Goal: Task Accomplishment & Management: Manage account settings

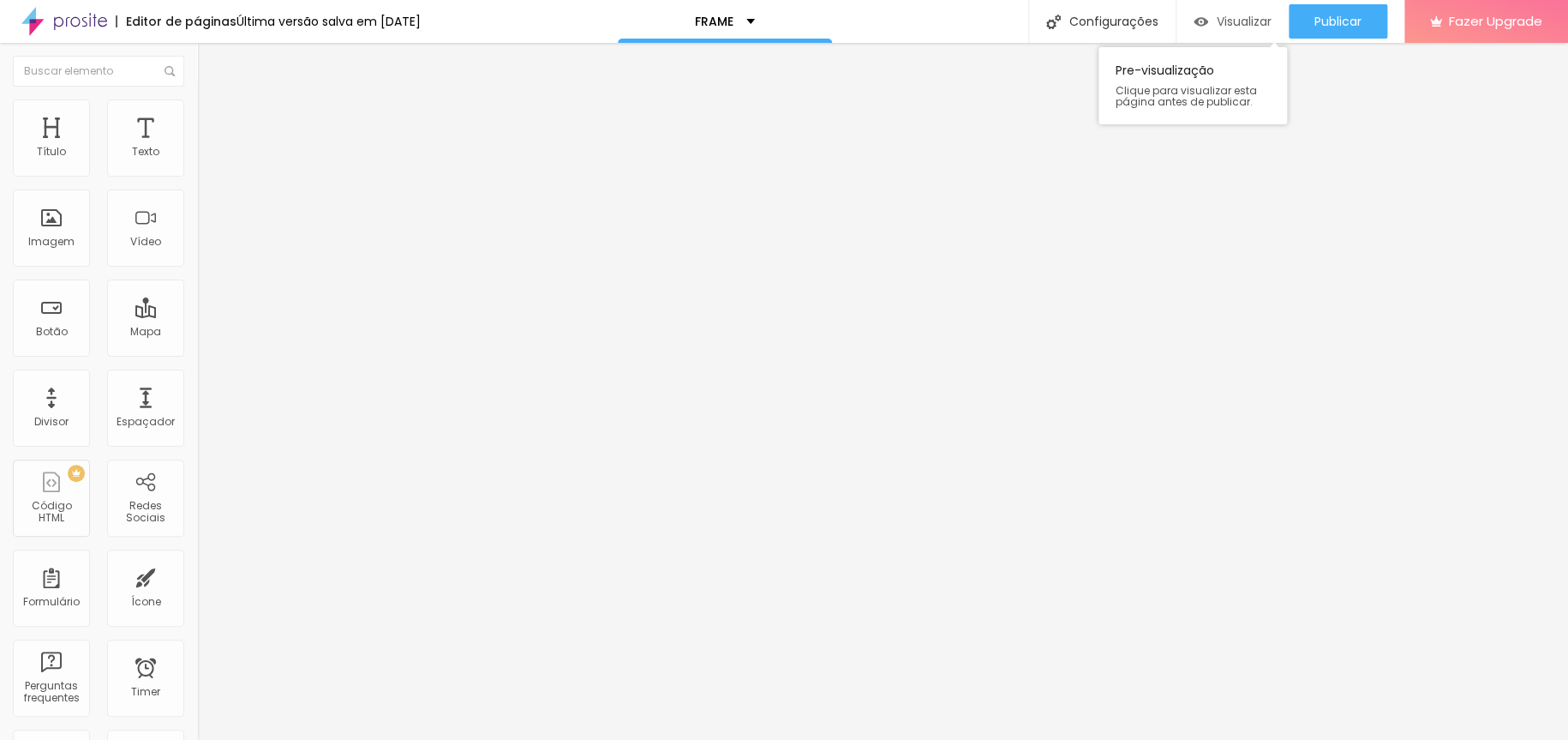
click at [1221, 25] on span "Visualizar" at bounding box center [1244, 20] width 55 height 13
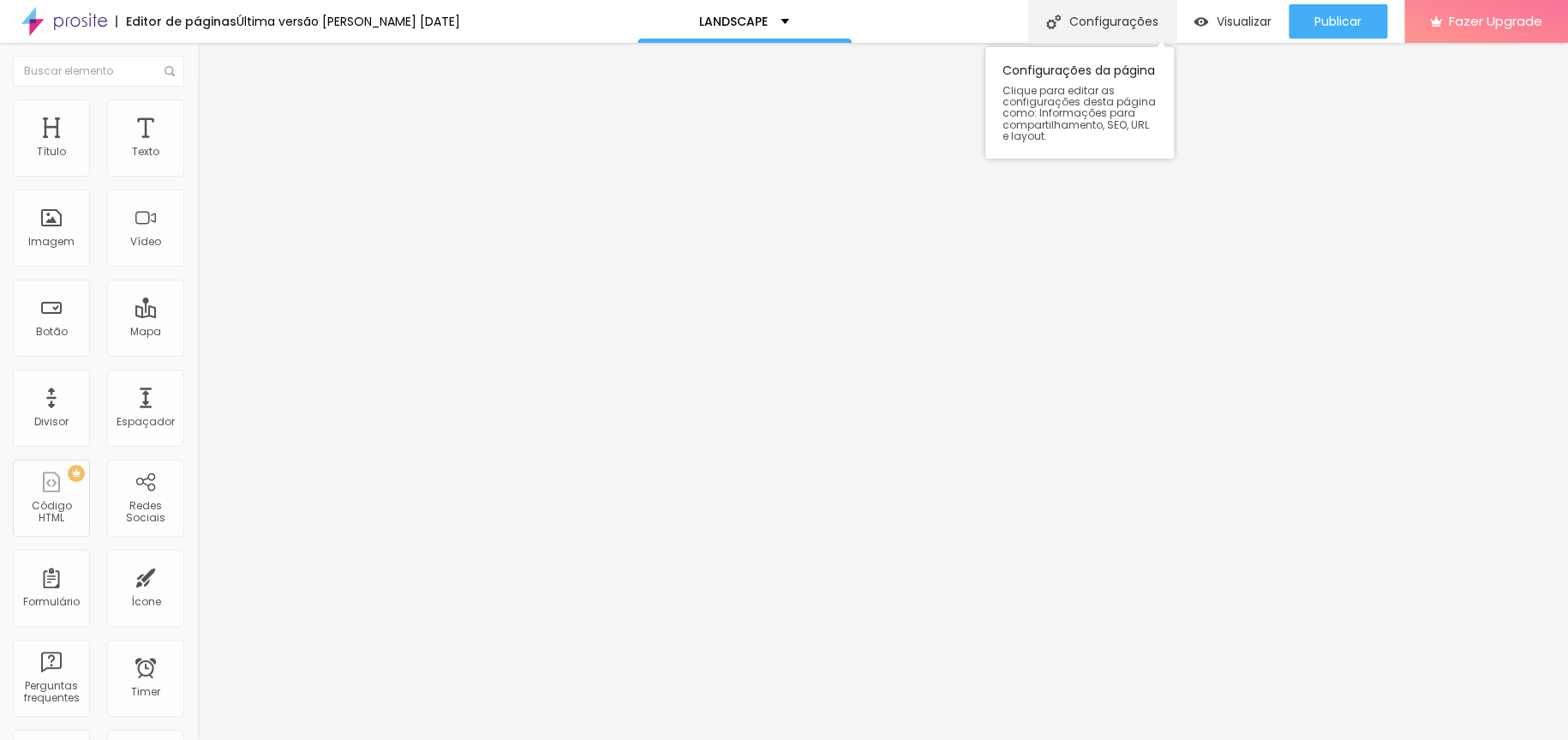
click at [1112, 16] on div "Configurações" at bounding box center [1102, 21] width 147 height 43
paste input "[URL][DOMAIN_NAME]"
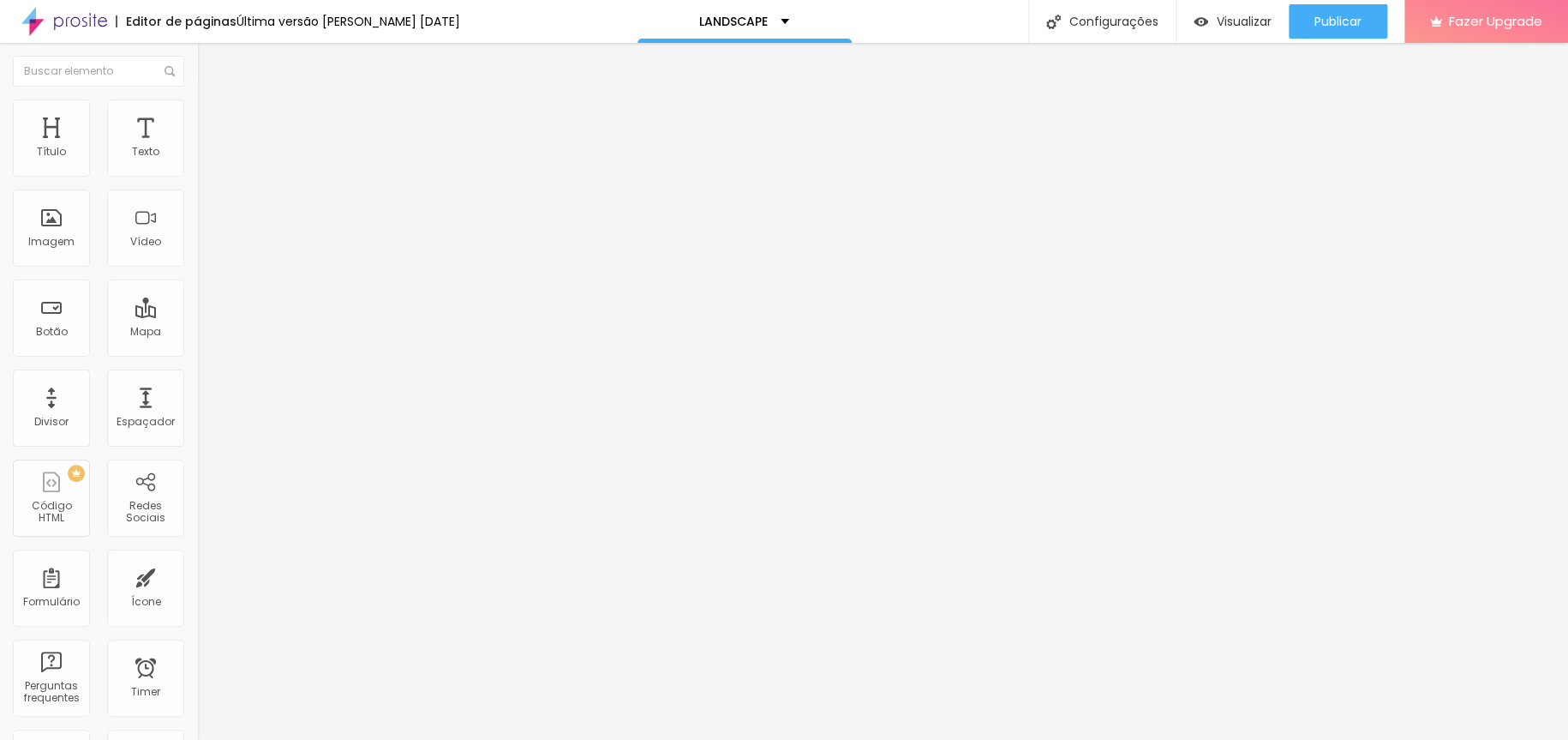
type input "/proof/en/s/landscape"
click at [1231, 28] on span "Visualizar" at bounding box center [1244, 20] width 55 height 13
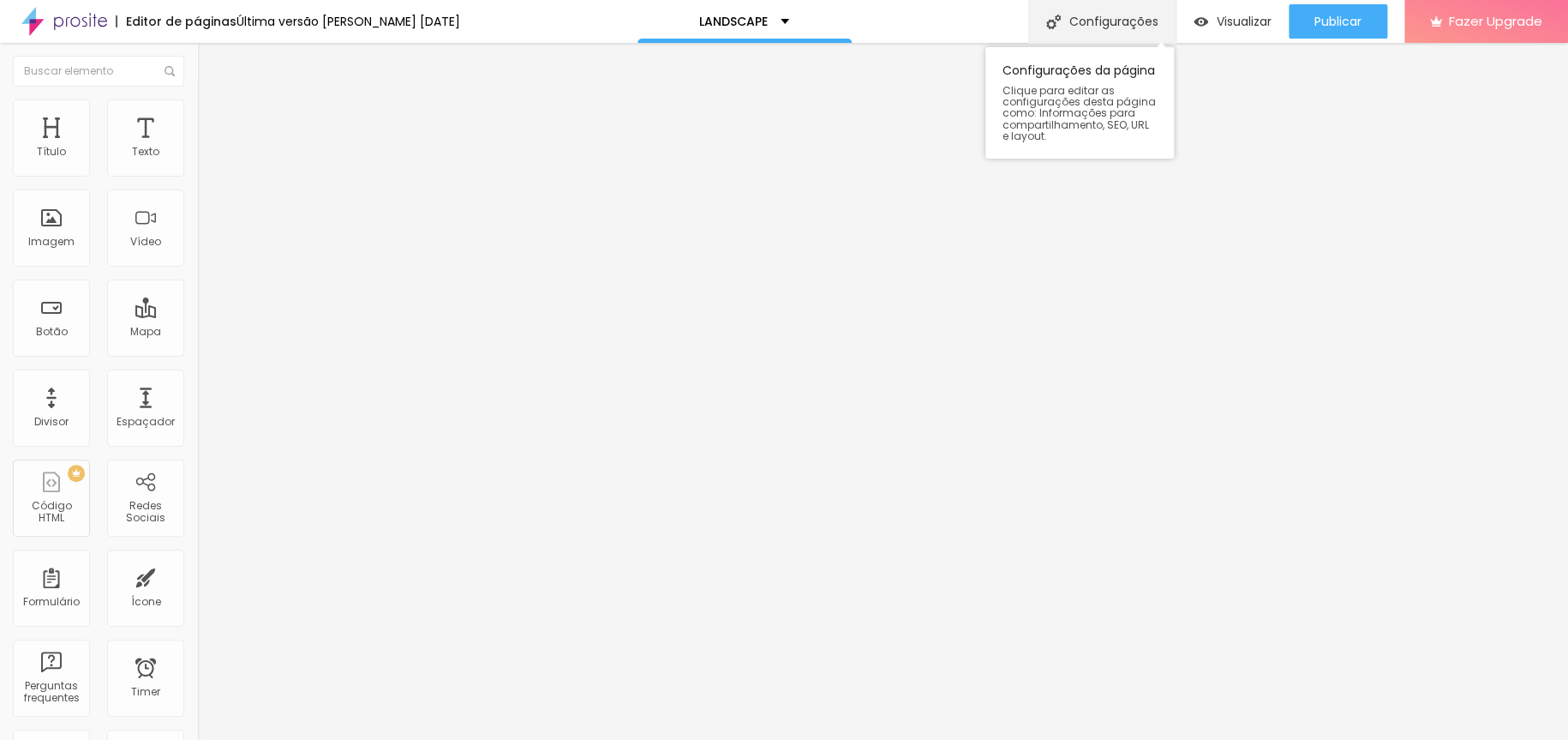
click at [1128, 29] on div "Configurações" at bounding box center [1102, 21] width 147 height 43
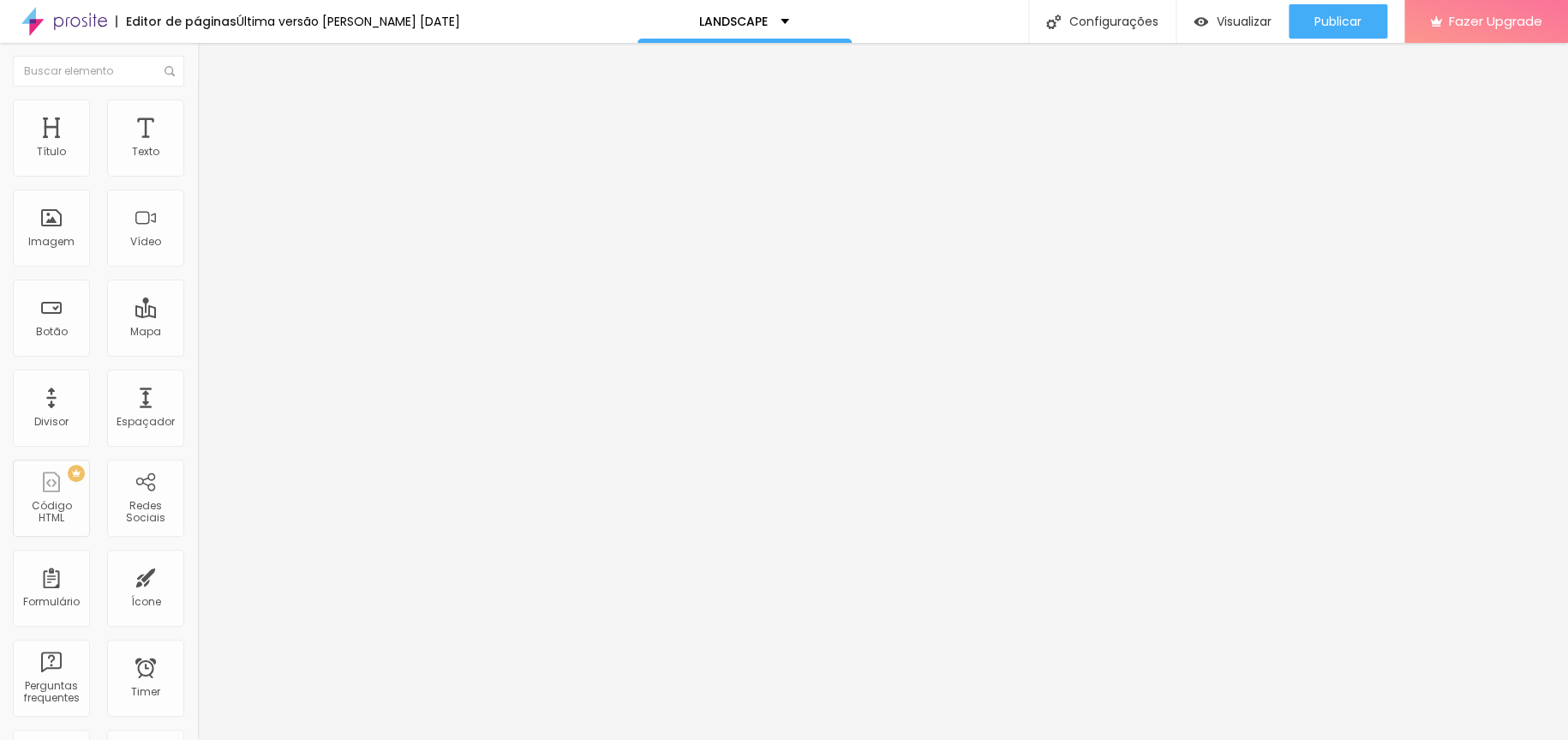
type input "/landscape"
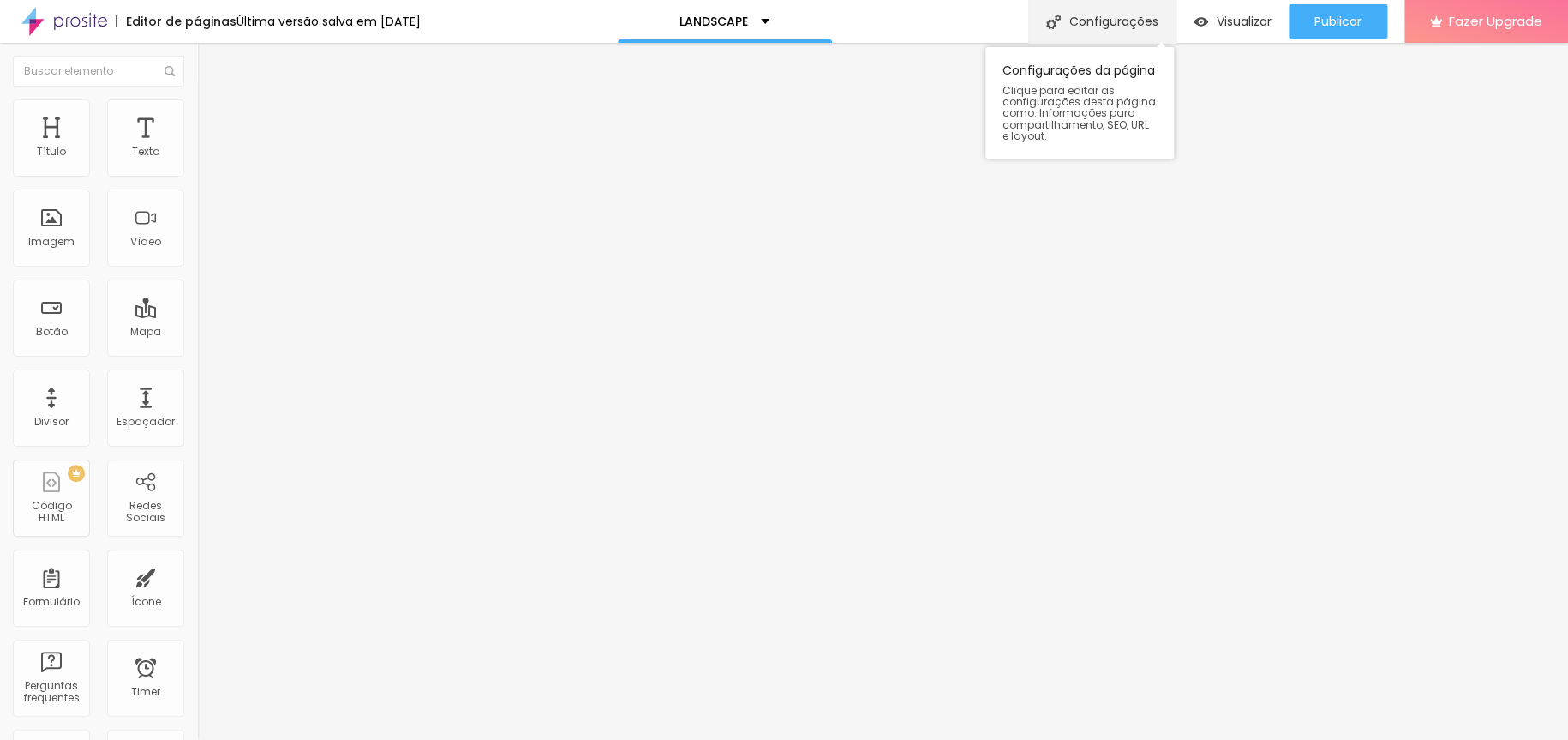
click at [1072, 6] on div "Configurações" at bounding box center [1102, 21] width 147 height 43
